Goal: Register for event/course

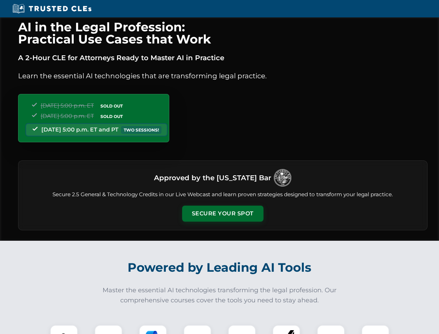
click at [223, 214] on button "Secure Your Spot" at bounding box center [222, 214] width 81 height 16
click at [64, 329] on img at bounding box center [64, 339] width 20 height 20
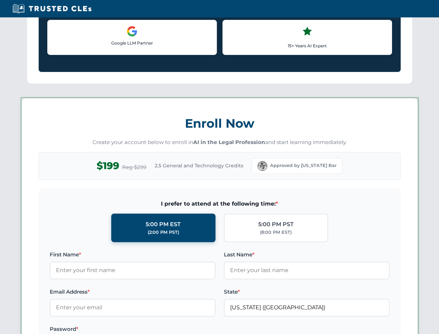
click at [153, 329] on label "Password *" at bounding box center [133, 329] width 166 height 8
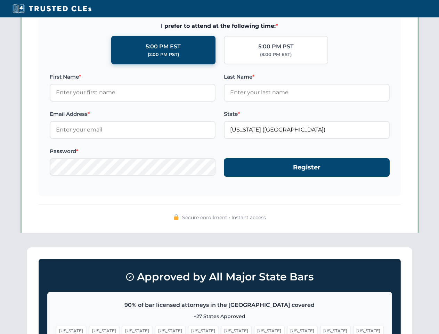
click at [320, 329] on span "[US_STATE]" at bounding box center [335, 330] width 30 height 10
